Goal: Information Seeking & Learning: Learn about a topic

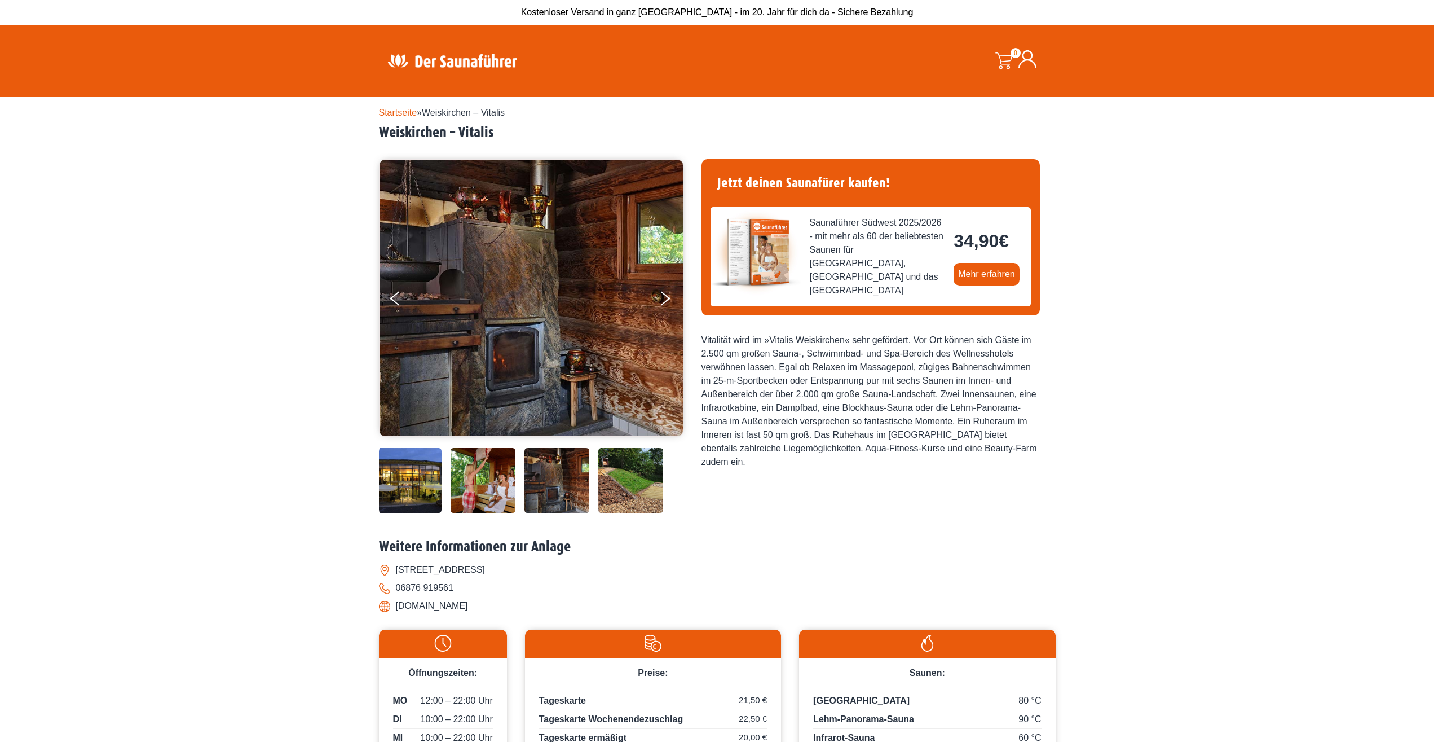
click at [461, 479] on img at bounding box center [483, 480] width 65 height 65
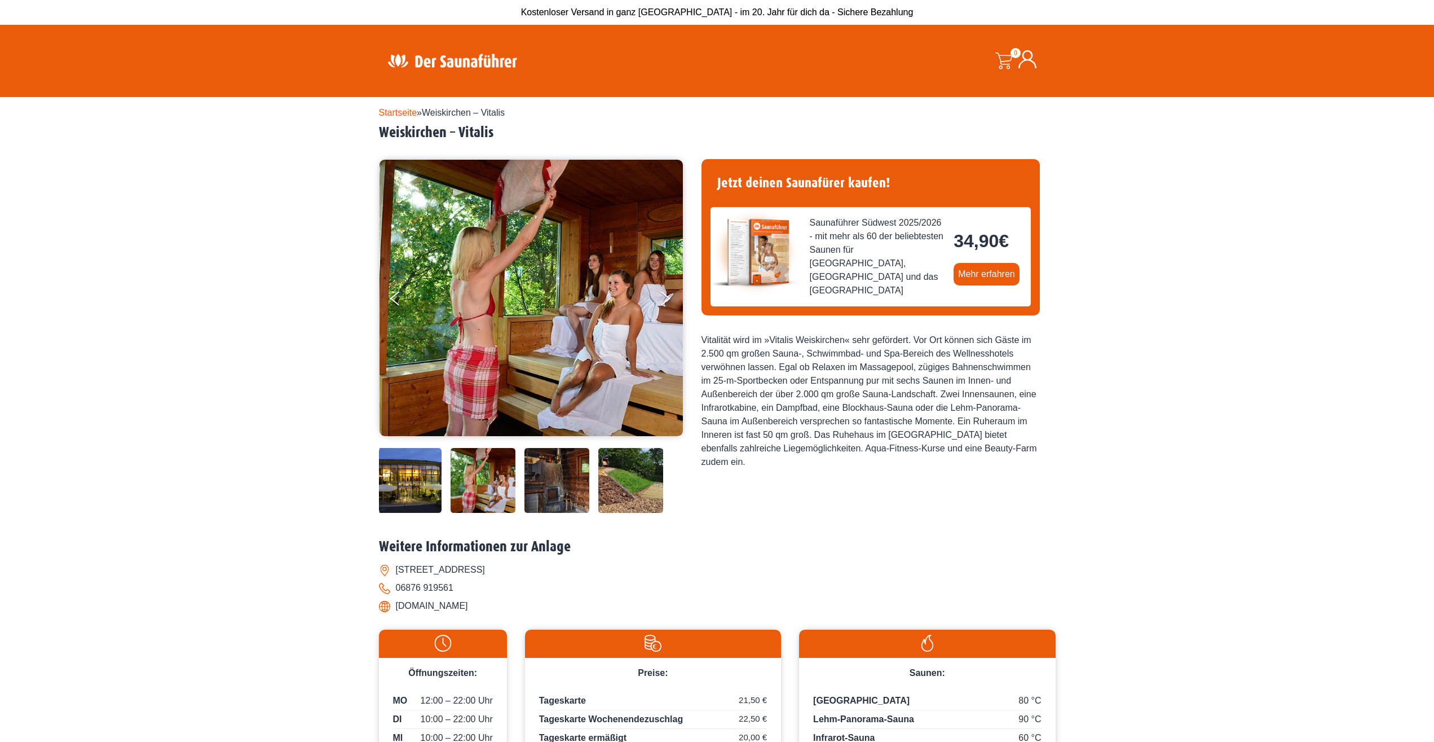
click at [414, 475] on img at bounding box center [409, 480] width 65 height 65
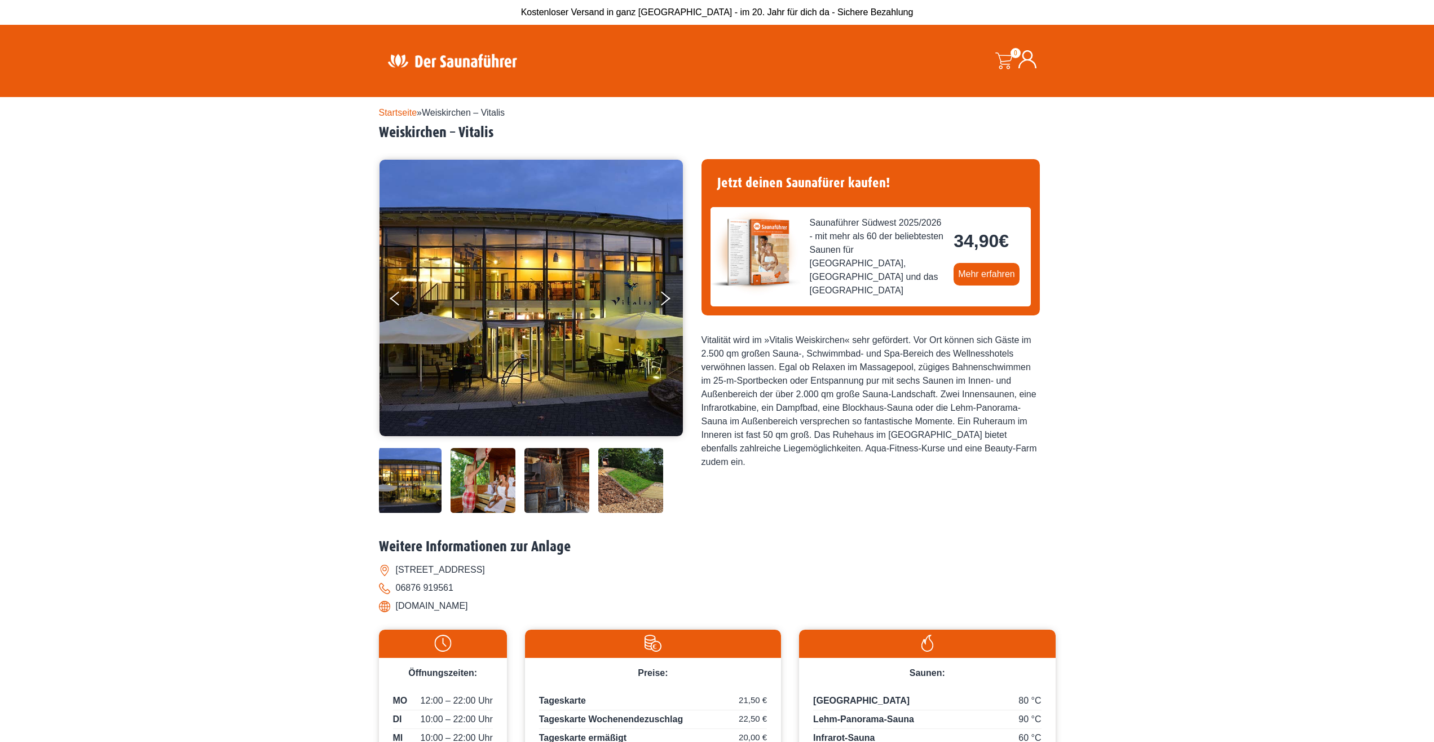
click at [414, 474] on img at bounding box center [409, 480] width 65 height 65
click at [668, 297] on icon "Next" at bounding box center [665, 296] width 10 height 7
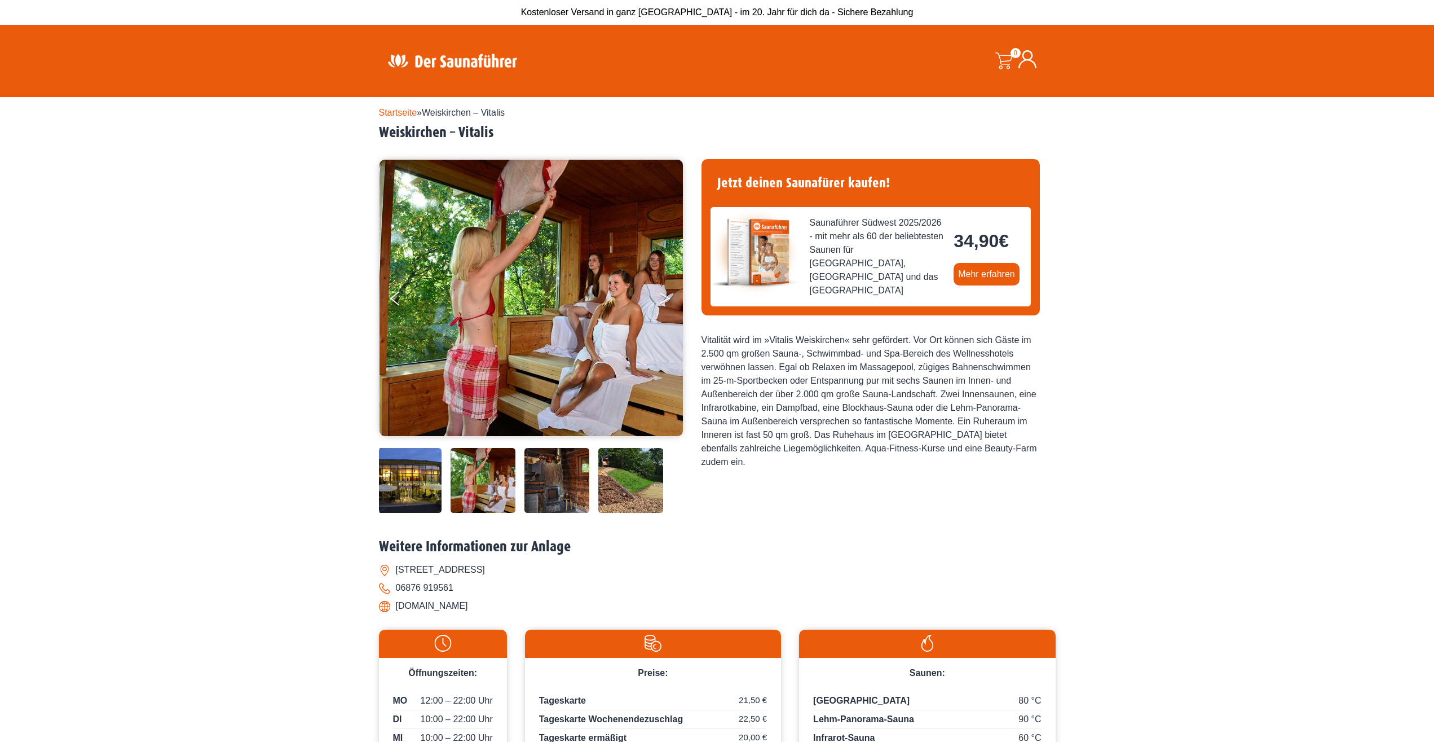
click at [668, 297] on button "Next" at bounding box center [673, 301] width 28 height 28
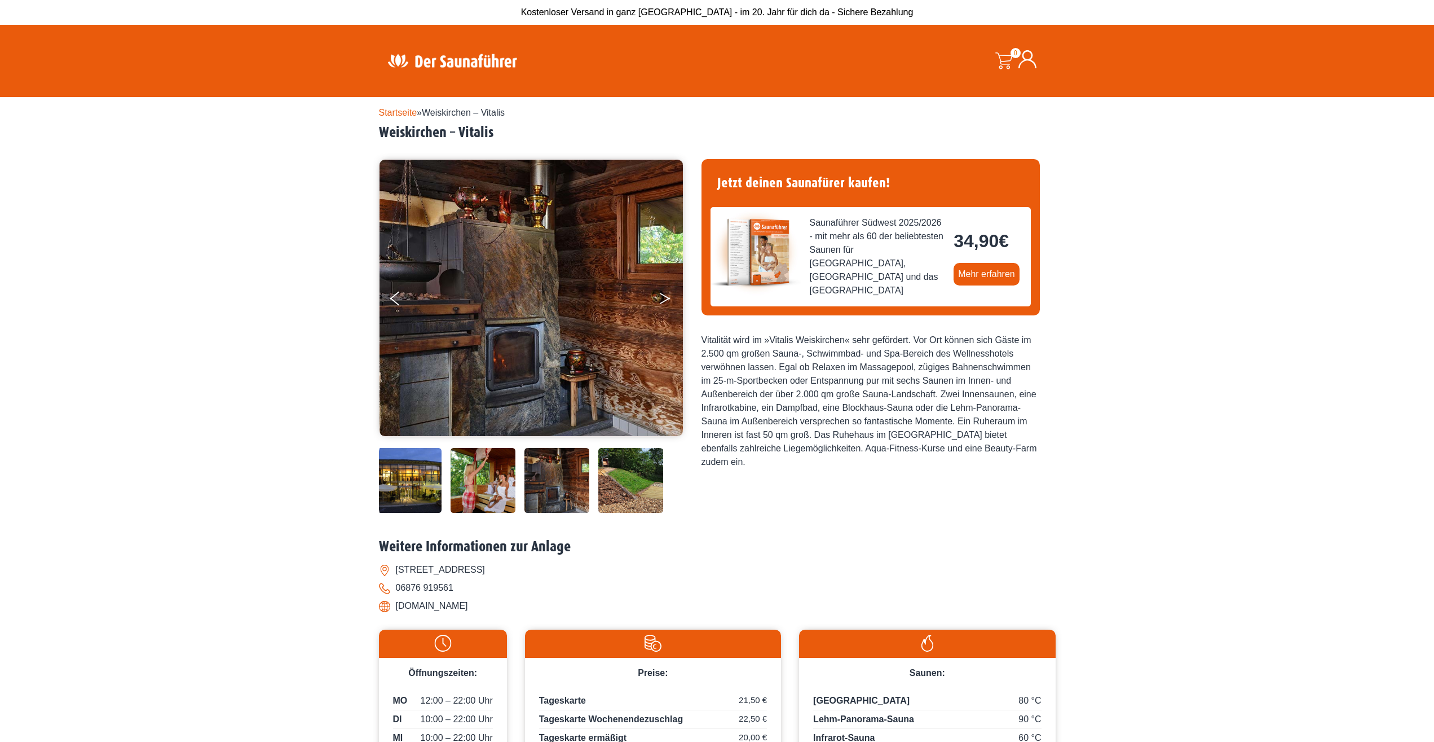
click at [668, 297] on button "Next" at bounding box center [673, 301] width 28 height 28
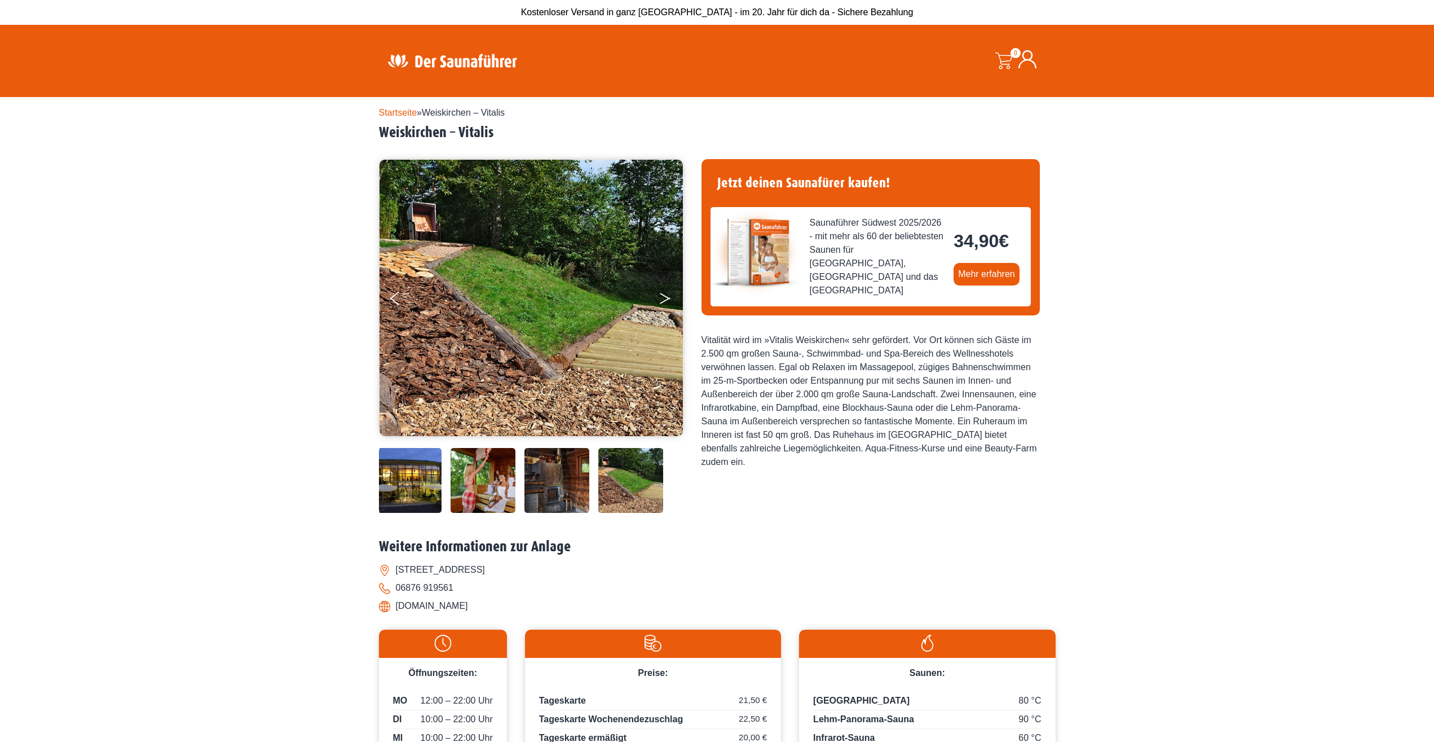
click at [668, 297] on button "Next" at bounding box center [673, 301] width 28 height 28
click at [658, 303] on img at bounding box center [531, 298] width 303 height 276
click at [660, 301] on button "Next" at bounding box center [673, 301] width 28 height 28
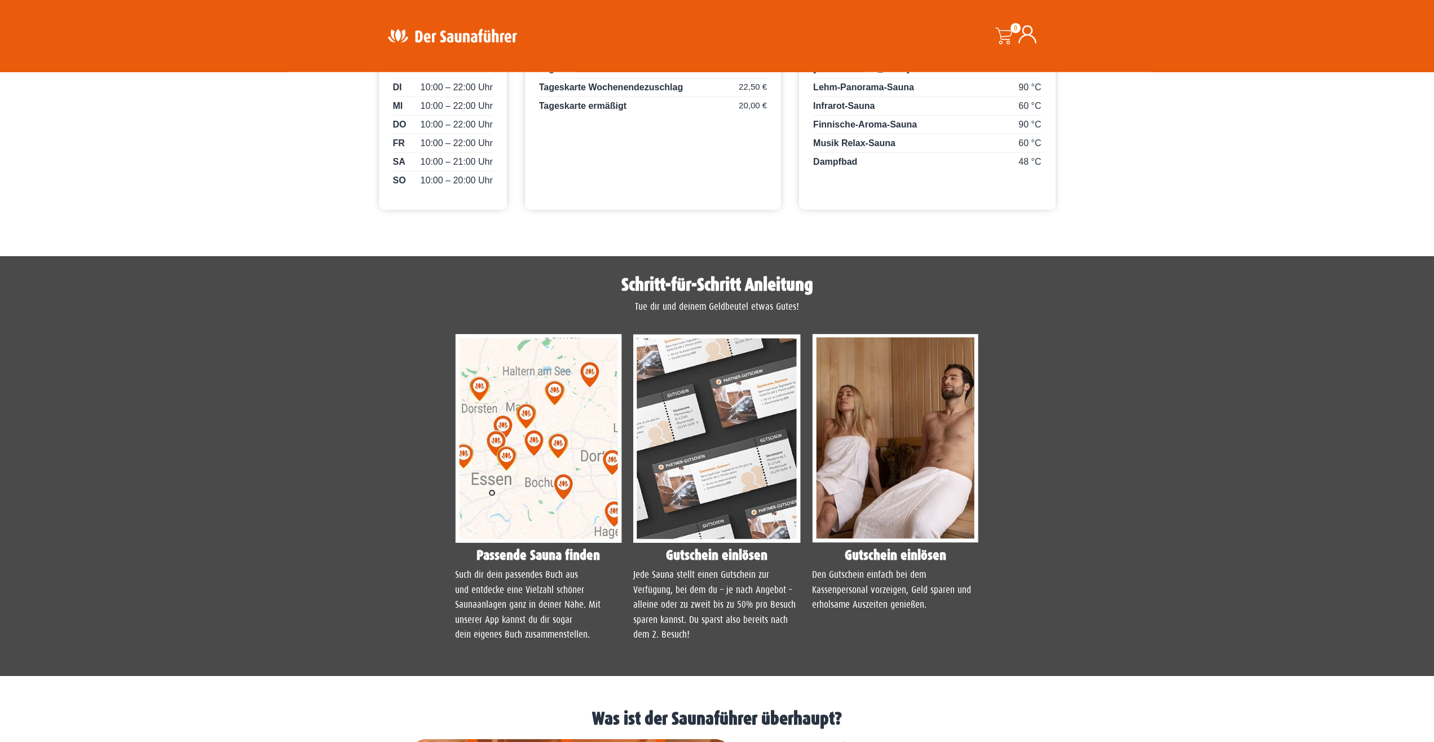
scroll to position [633, 0]
